Goal: Information Seeking & Learning: Find specific fact

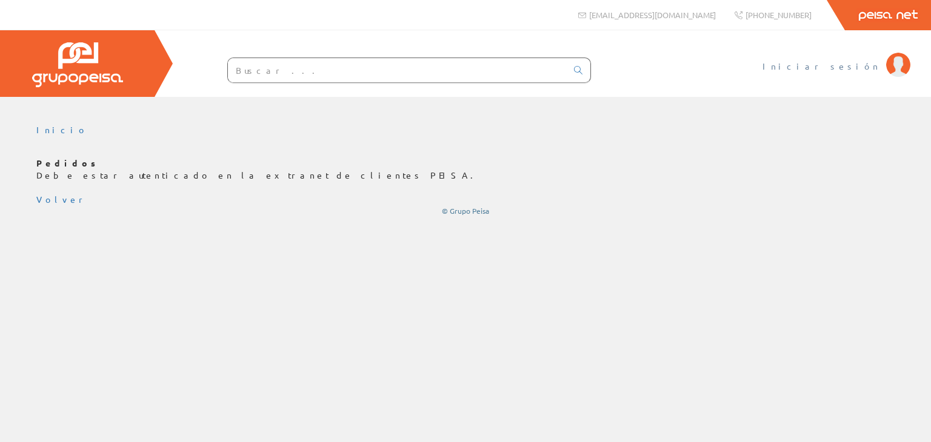
click at [849, 68] on span "Iniciar sesión" at bounding box center [821, 66] width 118 height 12
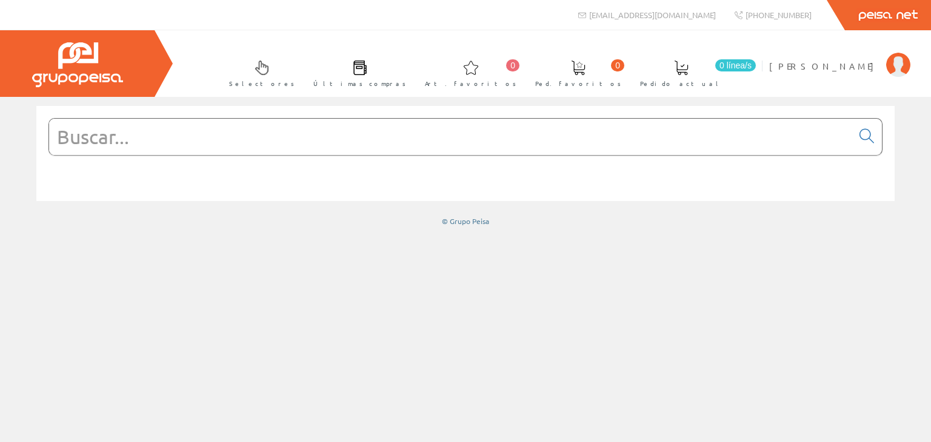
click at [238, 138] on input "text" at bounding box center [450, 137] width 803 height 36
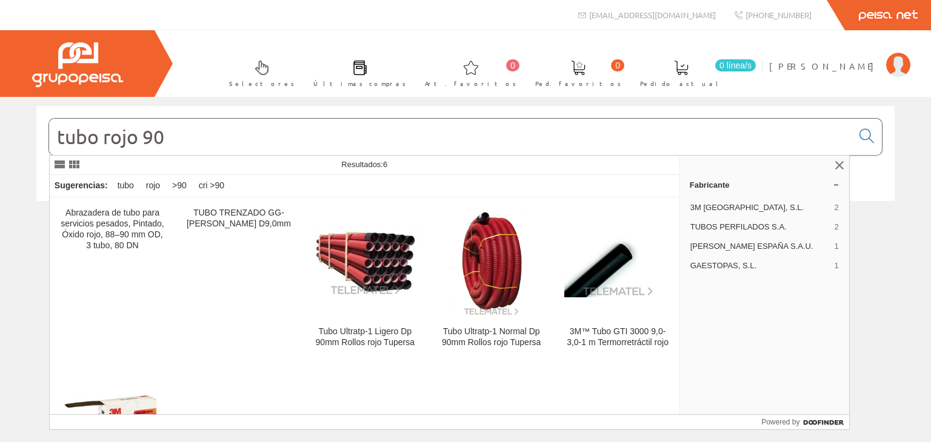
type input "tubo rojo 90"
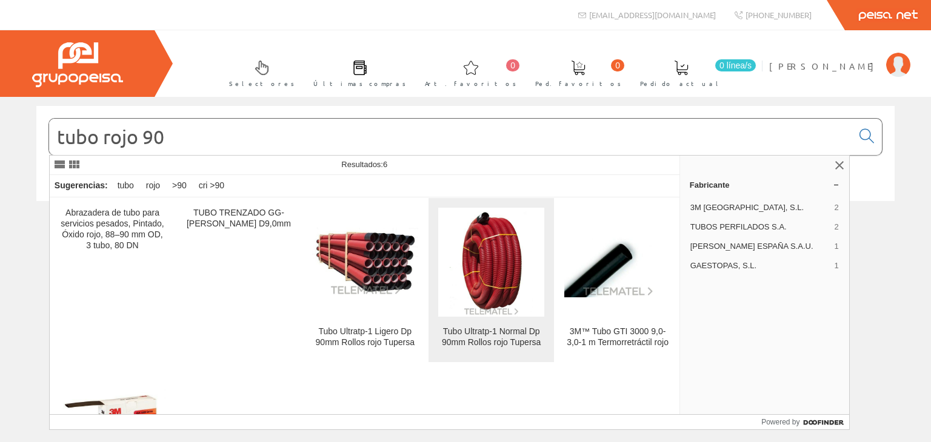
click at [509, 316] on img at bounding box center [491, 262] width 82 height 109
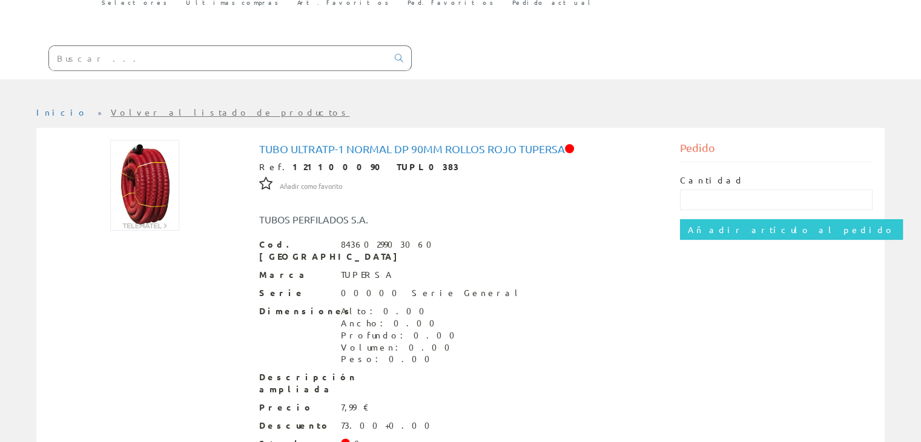
scroll to position [156, 0]
